Goal: Task Accomplishment & Management: Complete application form

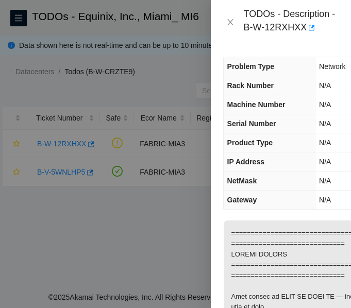
scroll to position [1067, 0]
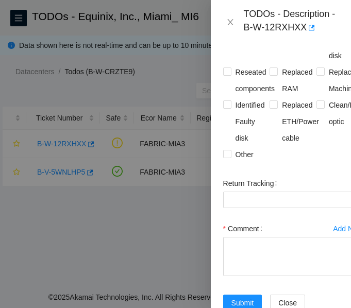
scroll to position [1966, 0]
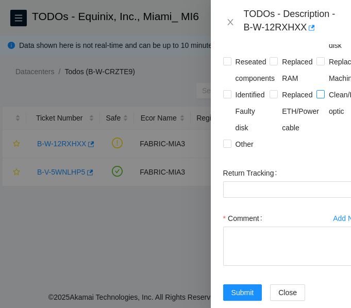
click at [318, 97] on input "Clean/Replaced optic" at bounding box center [320, 93] width 7 height 7
checkbox input "true"
click at [228, 64] on input "Reseated components" at bounding box center [226, 60] width 7 height 7
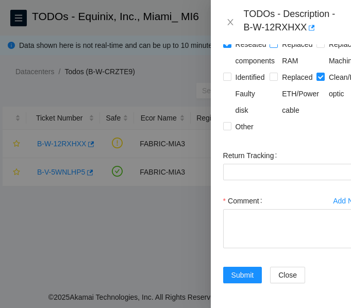
scroll to position [2116, 0]
click at [228, 47] on input "Reseated components" at bounding box center [226, 43] width 7 height 7
checkbox input "false"
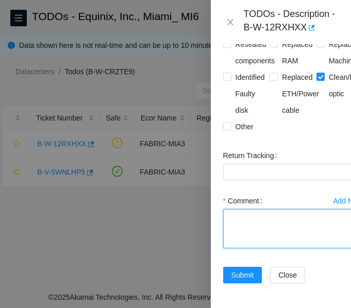
click at [255, 209] on textarea "Comment" at bounding box center [293, 228] width 140 height 39
paste textarea "Verified ticket is safe to work on: YES NOCC Authorized: YES Located and verifi…"
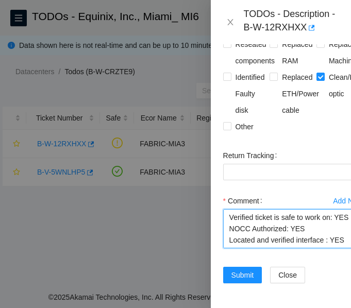
scroll to position [292, 0]
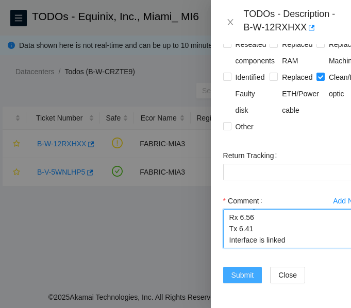
type textarea "Verified ticket is safe to work on: YES NOCC Authorized: YES Located and verifi…"
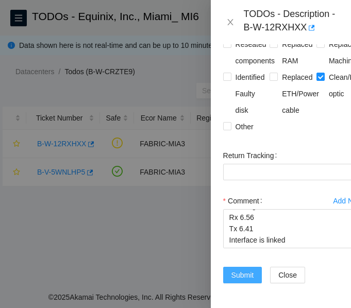
click at [239, 270] on span "Submit" at bounding box center [243, 275] width 23 height 11
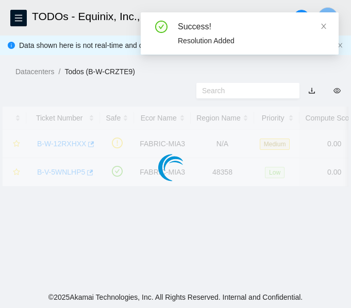
scroll to position [346, 0]
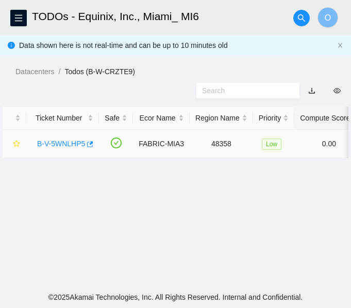
click at [68, 143] on link "B-V-5WNLHP5" at bounding box center [61, 144] width 48 height 8
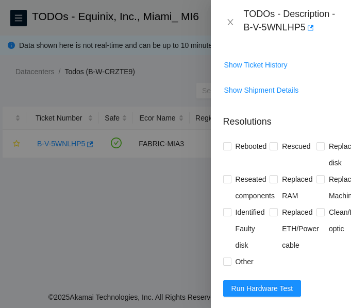
scroll to position [547, 0]
